Goal: Transaction & Acquisition: Obtain resource

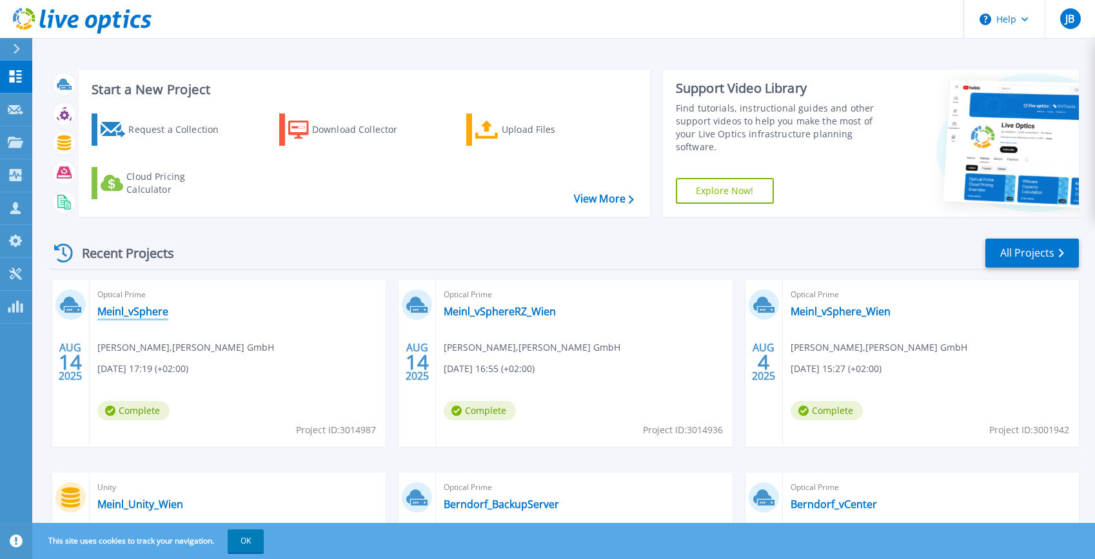
click at [145, 311] on link "Meinl_vSphere" at bounding box center [132, 311] width 71 height 13
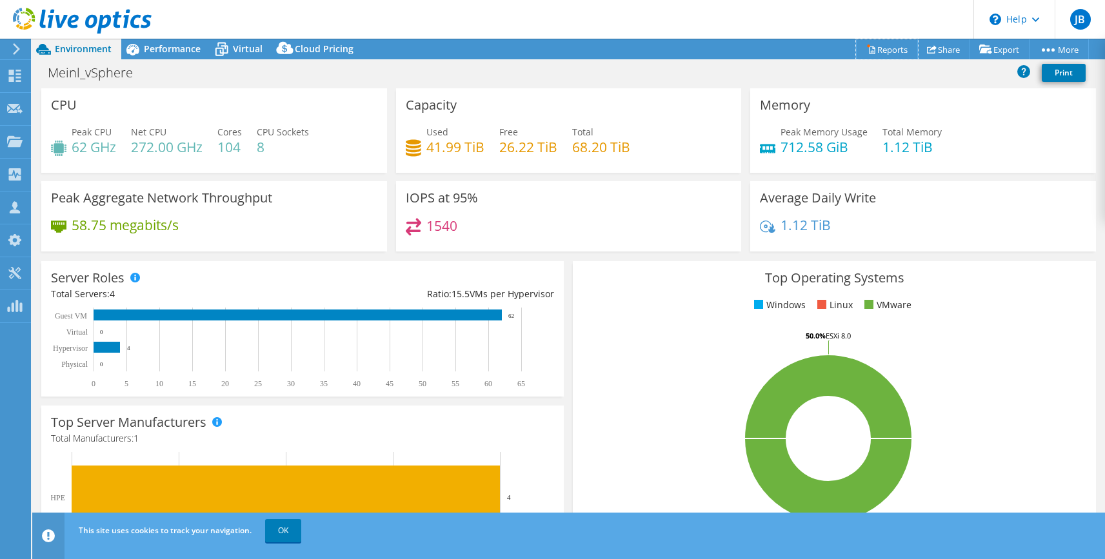
click at [886, 45] on link "Reports" at bounding box center [887, 49] width 62 height 20
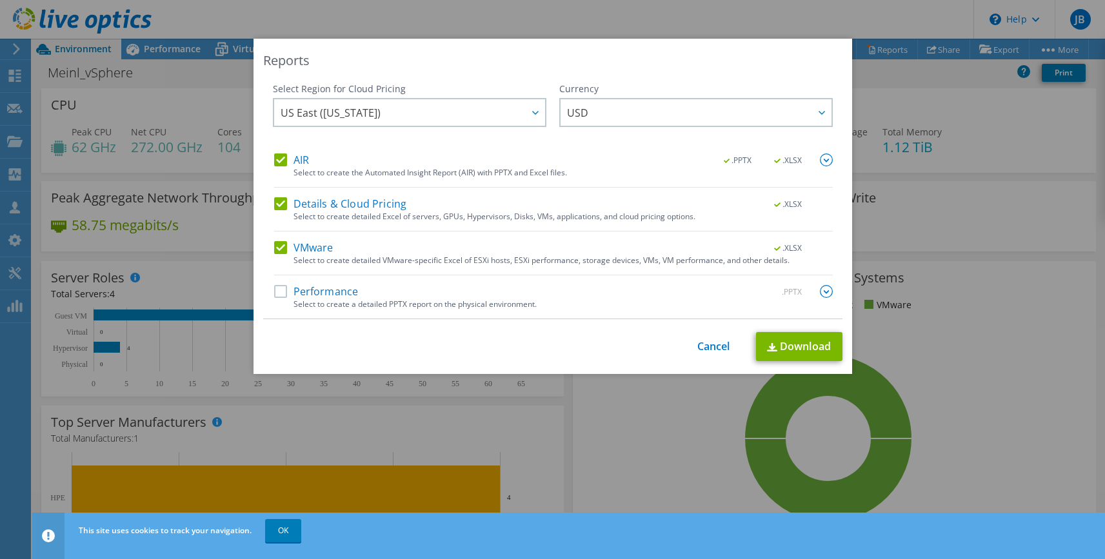
click at [524, 110] on div at bounding box center [534, 112] width 21 height 26
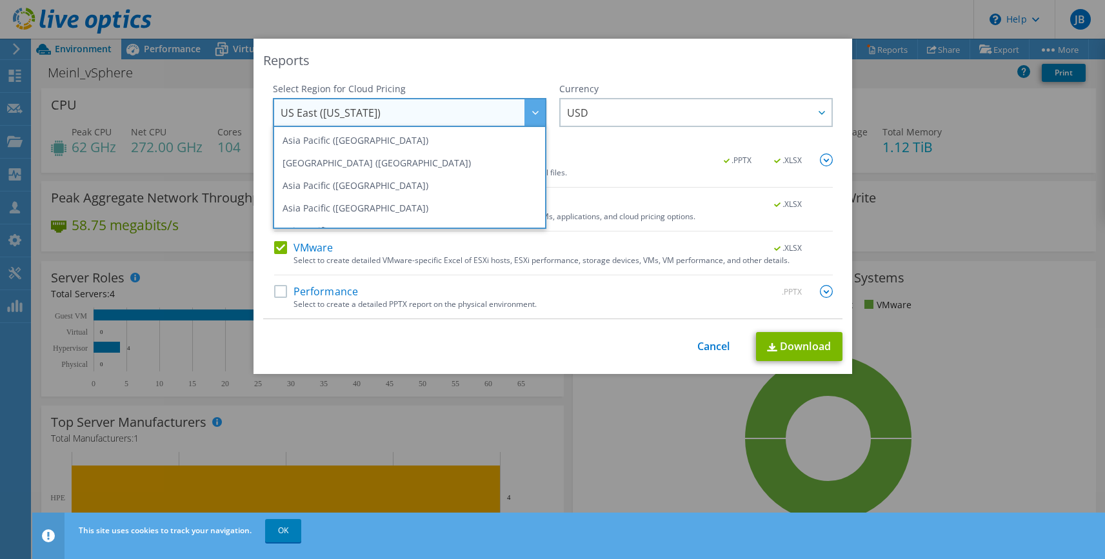
click at [524, 110] on div at bounding box center [534, 112] width 21 height 26
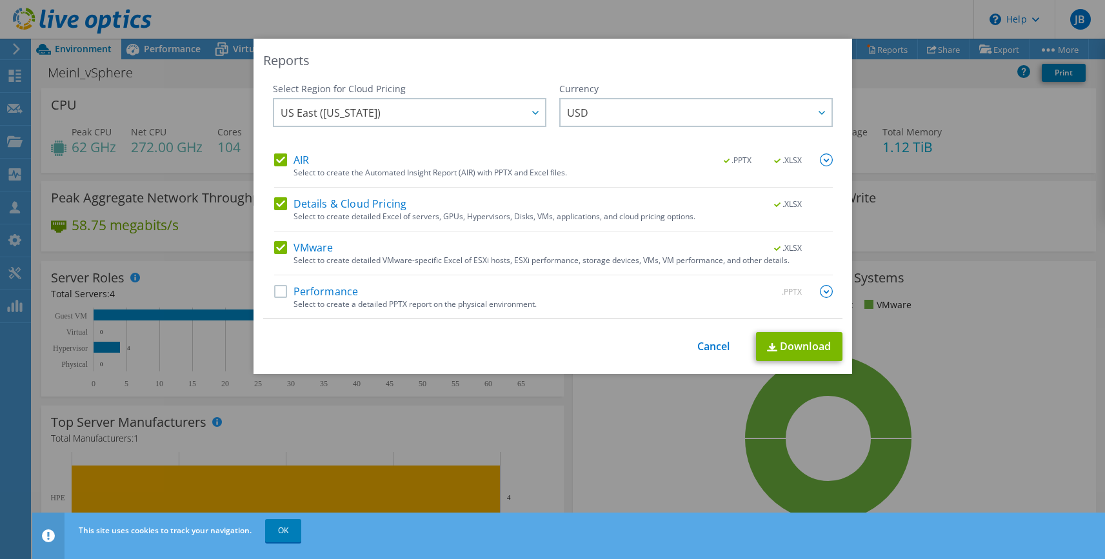
click at [277, 205] on label "Details & Cloud Pricing" at bounding box center [340, 203] width 133 height 13
click at [0, 0] on input "Details & Cloud Pricing" at bounding box center [0, 0] width 0 height 0
click at [793, 345] on link "Download" at bounding box center [799, 346] width 86 height 29
click at [710, 343] on link "Cancel" at bounding box center [713, 347] width 33 height 12
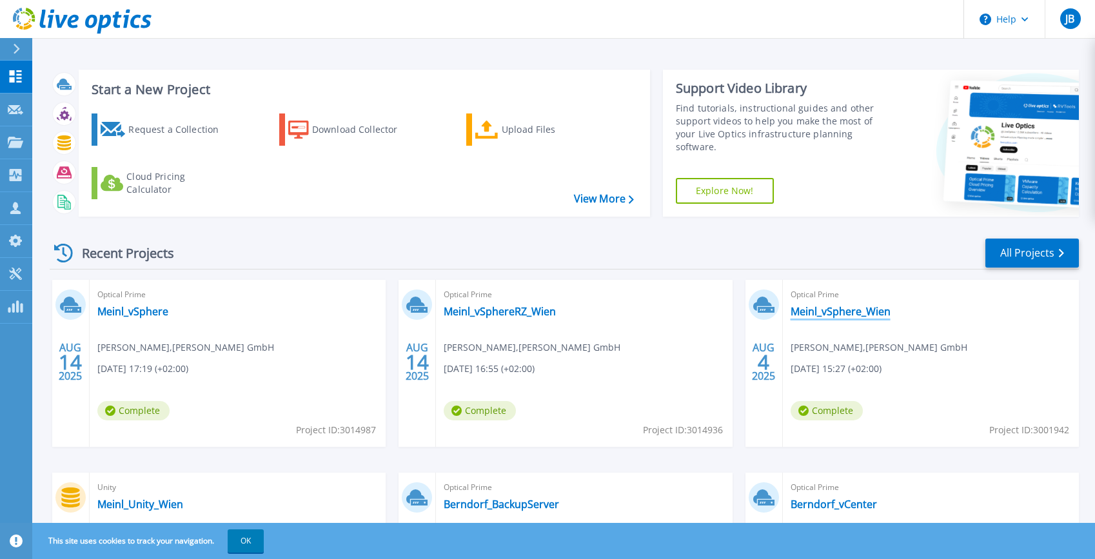
click at [829, 310] on link "Meinl_vSphere_Wien" at bounding box center [841, 311] width 100 height 13
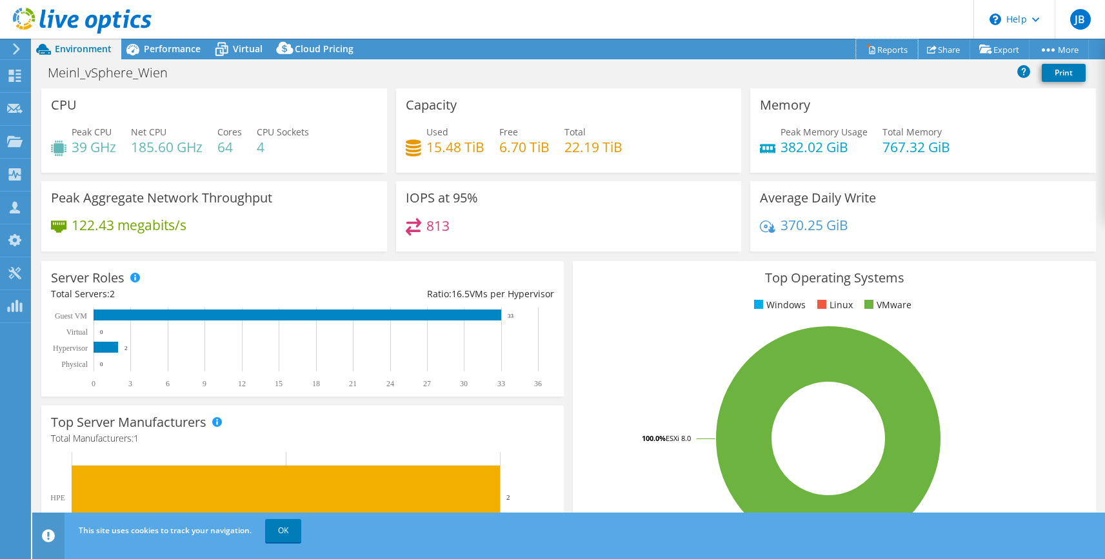
click at [880, 50] on link "Reports" at bounding box center [887, 49] width 62 height 20
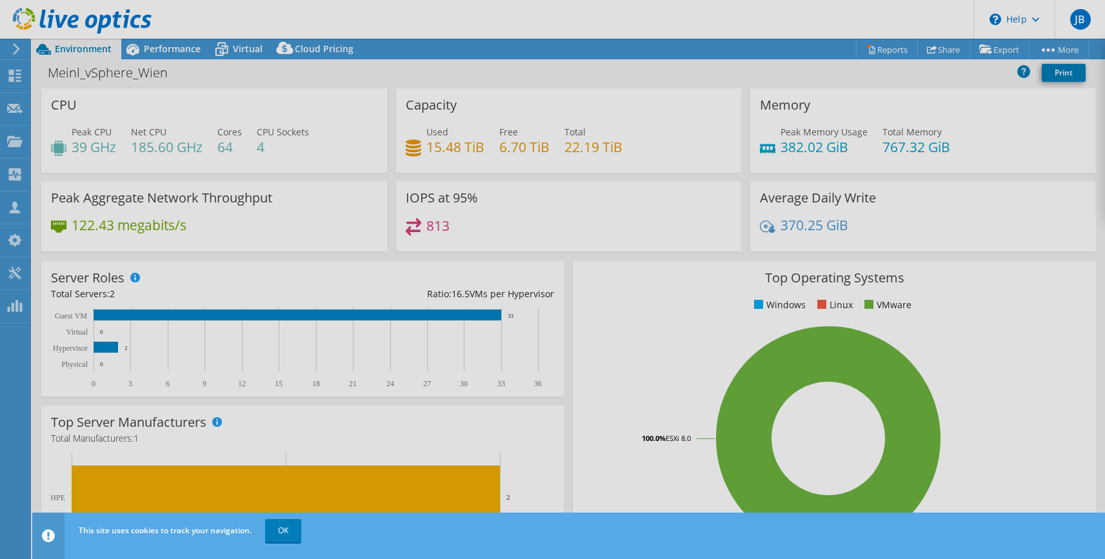
click at [993, 49] on div "This project has been archived. No changes can be made, and graphs and summary …" at bounding box center [568, 299] width 1073 height 521
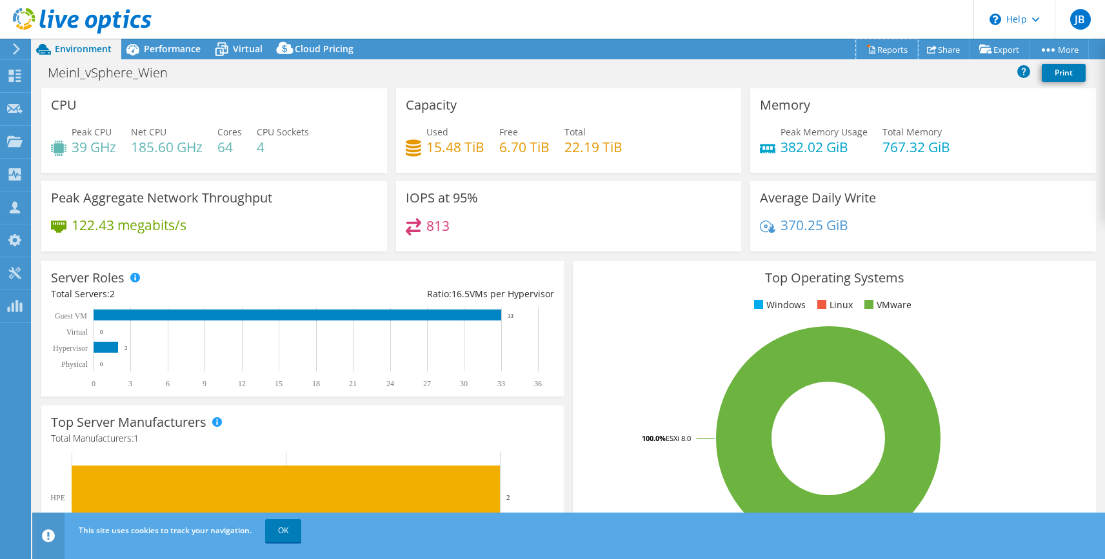
click at [857, 41] on link "Reports" at bounding box center [887, 49] width 62 height 20
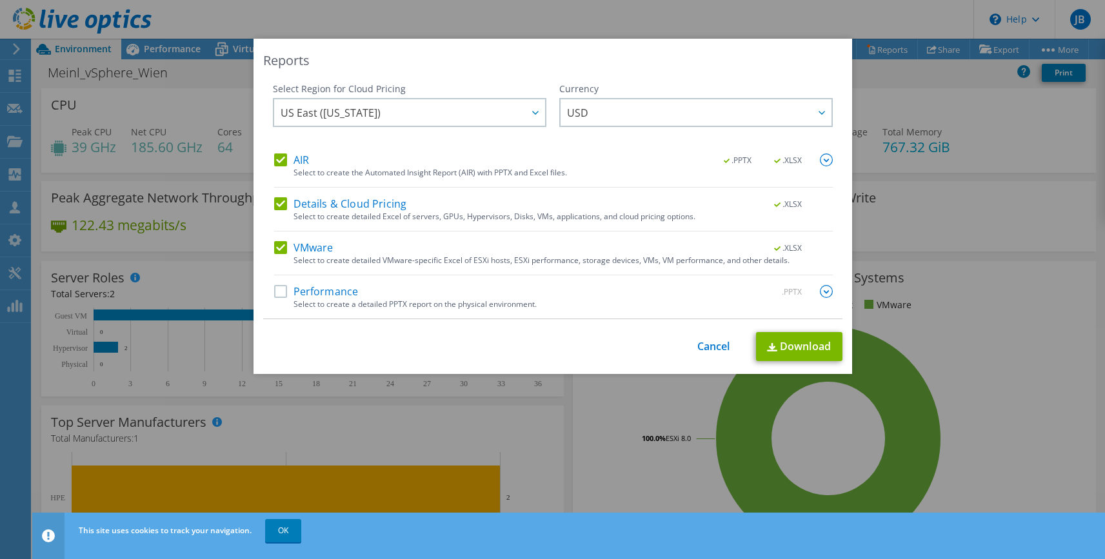
click at [532, 112] on icon at bounding box center [535, 113] width 6 height 4
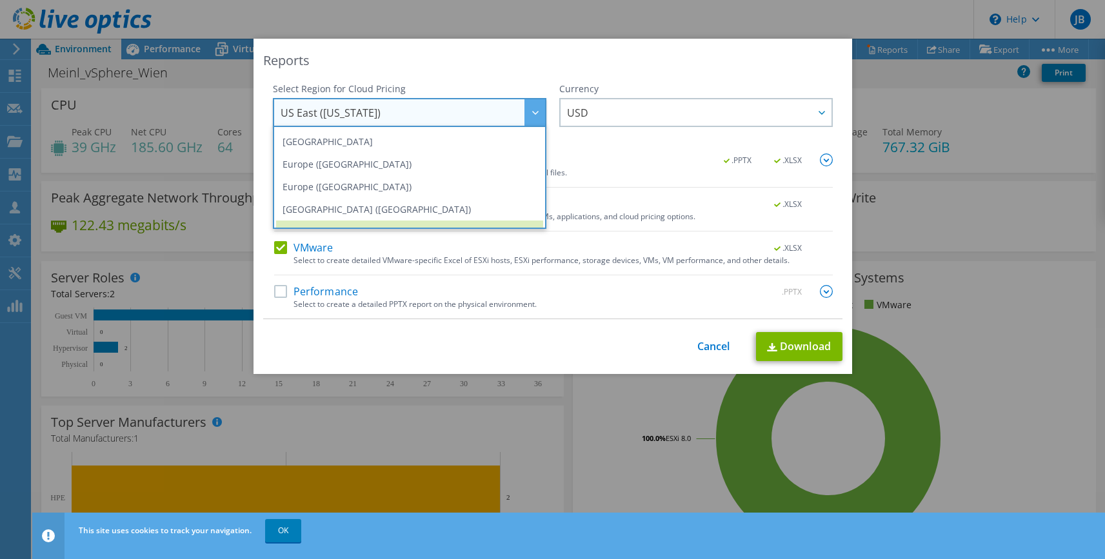
scroll to position [130, 0]
click at [342, 175] on li "Europe (Frankfurt)" at bounding box center [409, 168] width 267 height 23
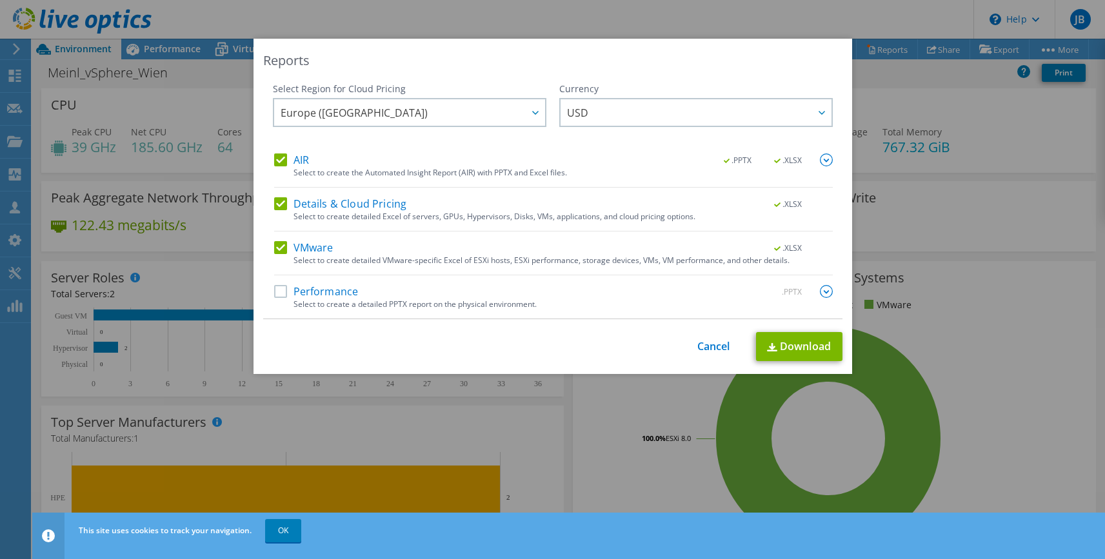
click at [819, 114] on icon at bounding box center [822, 113] width 6 height 4
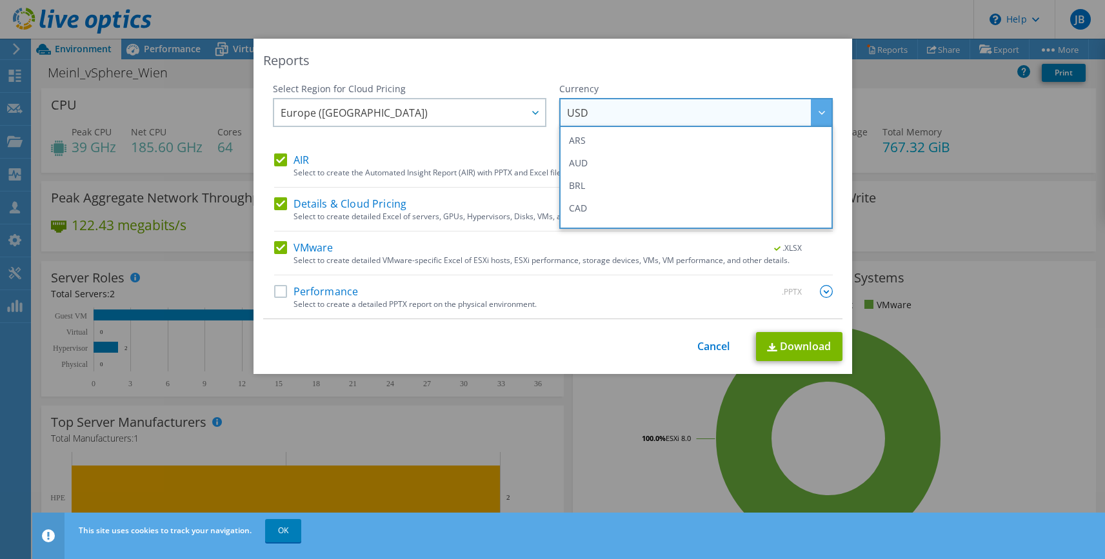
scroll to position [129, 0]
click at [585, 189] on li "EUR" at bounding box center [695, 192] width 267 height 23
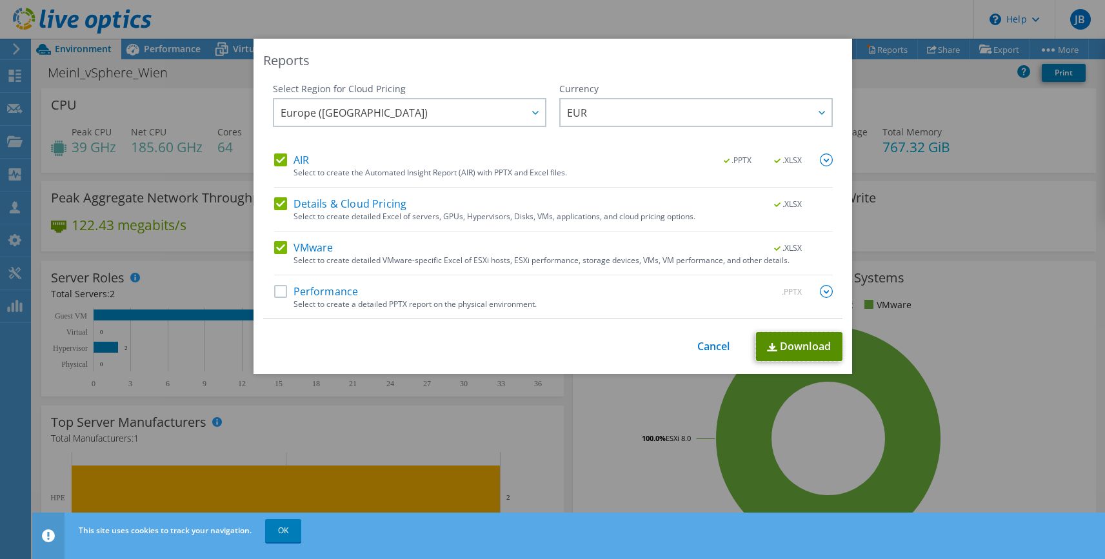
click at [782, 344] on link "Download" at bounding box center [799, 346] width 86 height 29
click at [14, 63] on div "Reports Select Region for Cloud Pricing Asia Pacific (Hong Kong) Asia Pacific (…" at bounding box center [552, 280] width 1105 height 482
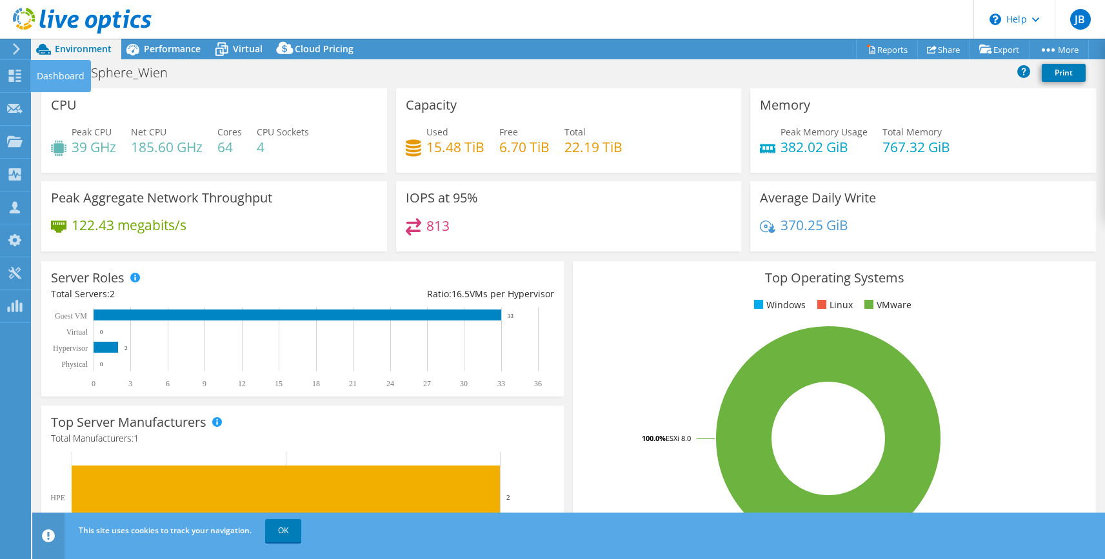
click at [16, 75] on icon at bounding box center [14, 76] width 15 height 12
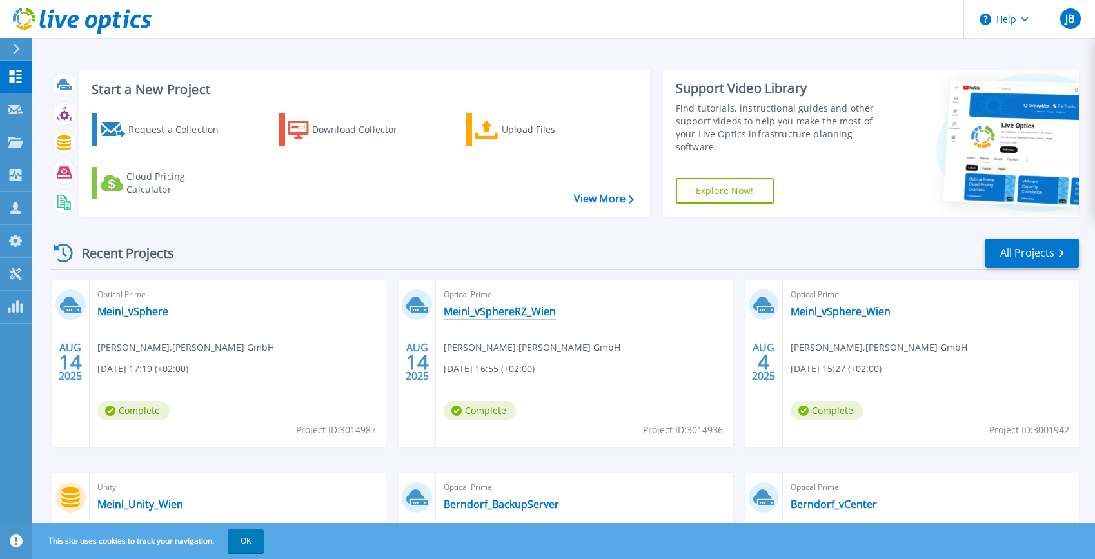
click at [477, 313] on link "Meinl_vSphereRZ_Wien" at bounding box center [500, 311] width 112 height 13
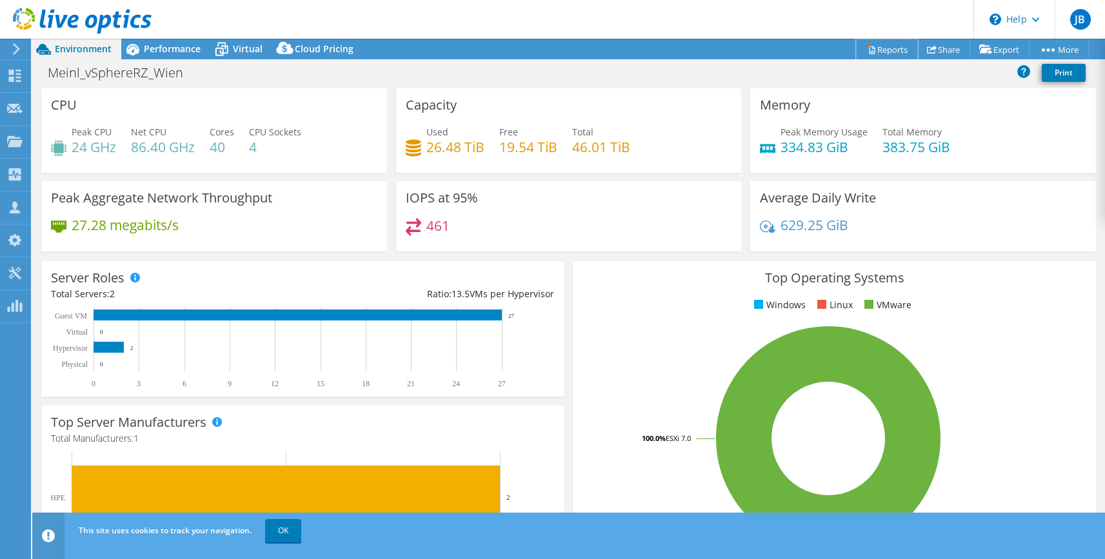
click at [876, 50] on link "Reports" at bounding box center [887, 49] width 62 height 20
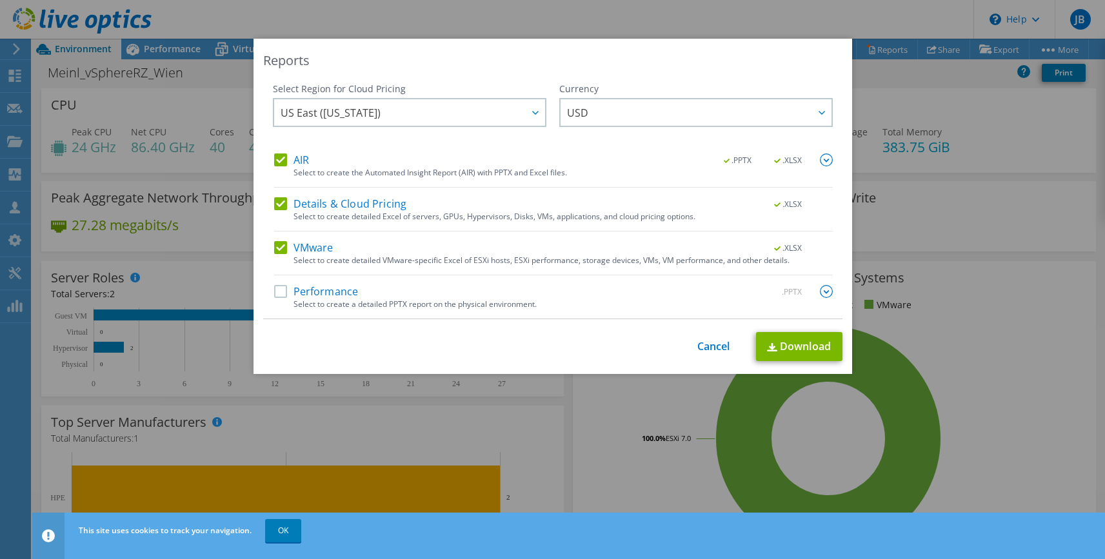
click at [434, 115] on span "US East (Virginia)" at bounding box center [413, 112] width 264 height 26
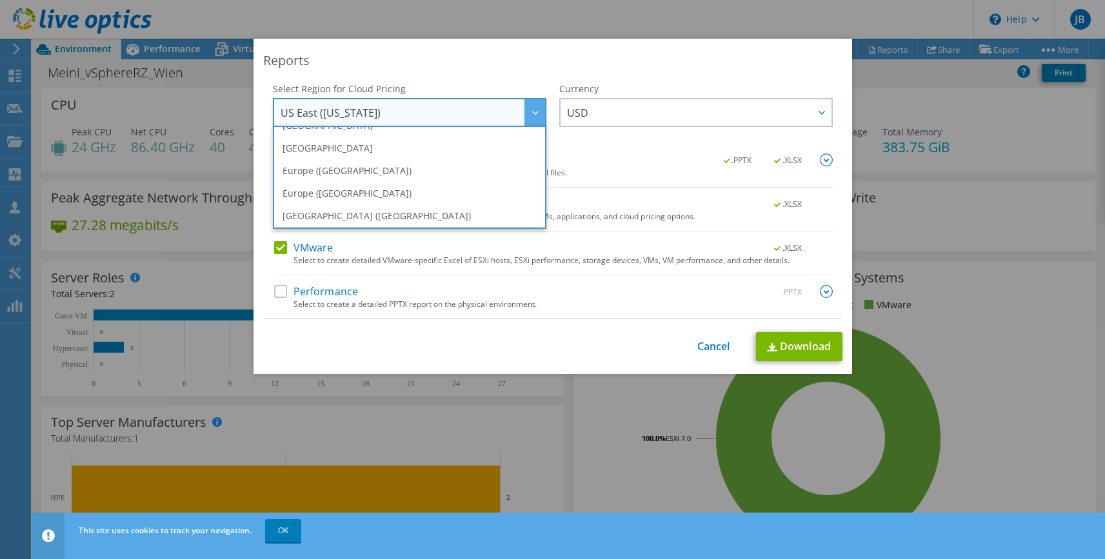
scroll to position [110, 0]
click at [339, 192] on li "Europe (Frankfurt)" at bounding box center [409, 188] width 267 height 23
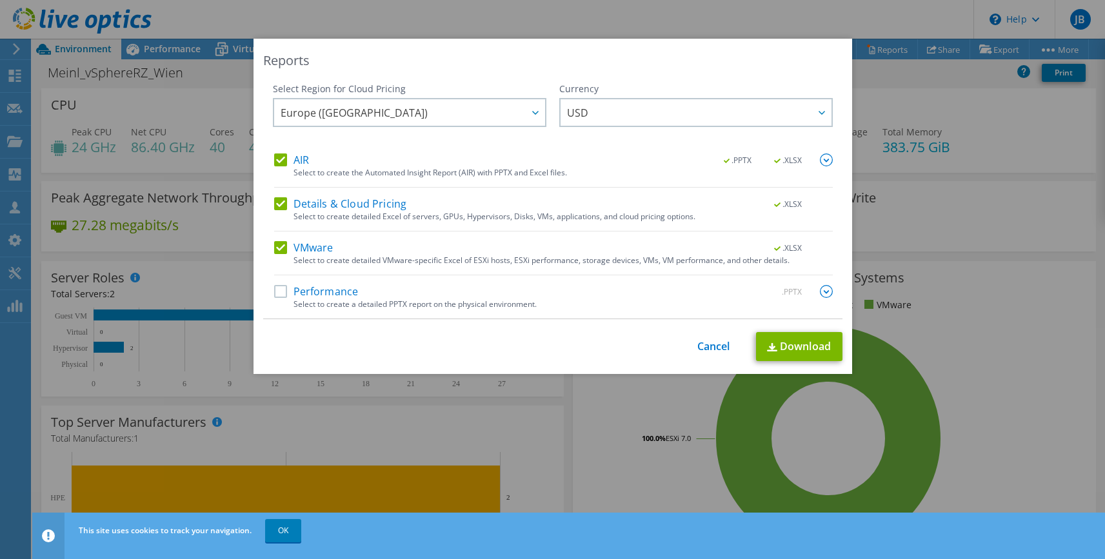
click at [649, 118] on span "USD" at bounding box center [699, 112] width 264 height 26
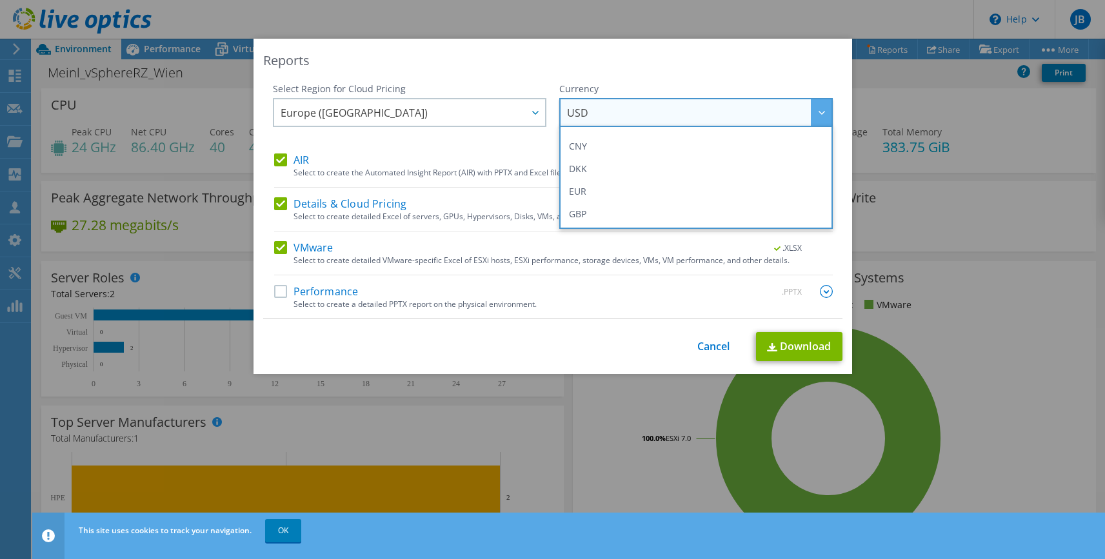
scroll to position [129, 0]
click at [586, 194] on li "EUR" at bounding box center [695, 192] width 267 height 23
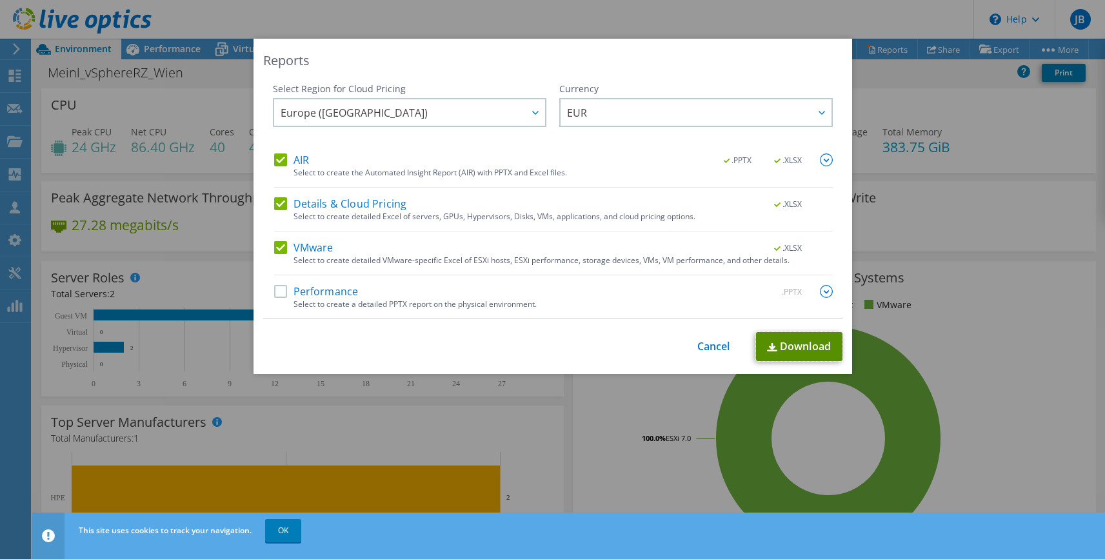
click at [811, 344] on link "Download" at bounding box center [799, 346] width 86 height 29
click at [711, 349] on link "Cancel" at bounding box center [713, 347] width 33 height 12
